Goal: Task Accomplishment & Management: Complete application form

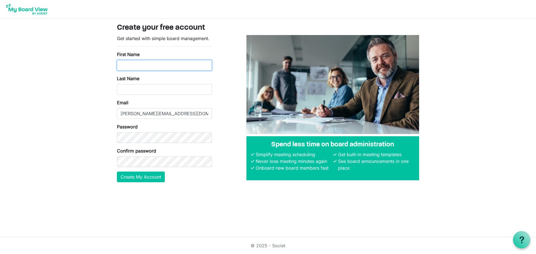
click at [128, 65] on input "First Name" at bounding box center [164, 65] width 95 height 11
type input "Tom"
type input "Wolf"
click at [146, 174] on button "Create My Account" at bounding box center [141, 177] width 48 height 11
